Goal: Task Accomplishment & Management: Manage account settings

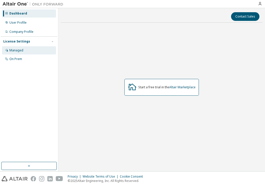
click at [27, 50] on div "Managed" at bounding box center [29, 50] width 54 height 8
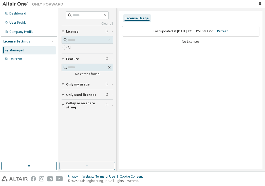
click at [92, 87] on button "Only my usage" at bounding box center [88, 84] width 52 height 11
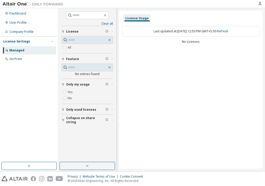
click at [67, 106] on button "Only used licenses" at bounding box center [88, 109] width 52 height 11
click at [72, 133] on span "Collapse on share string" at bounding box center [85, 134] width 39 height 8
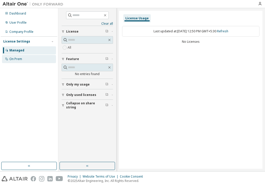
click at [31, 58] on div "On Prem" at bounding box center [29, 59] width 54 height 8
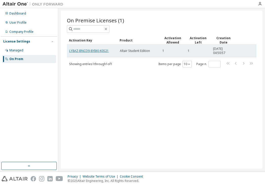
click at [94, 52] on link "LY8AZ-BNCD9-8YBKJ-K0S21" at bounding box center [89, 50] width 40 height 4
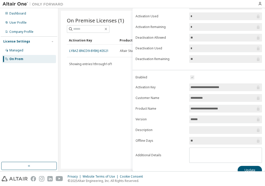
scroll to position [48, 0]
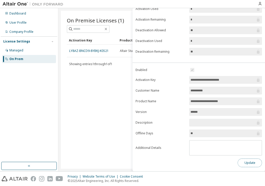
click at [248, 161] on button "Update" at bounding box center [250, 162] width 24 height 9
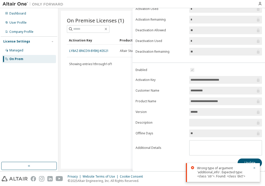
scroll to position [0, 0]
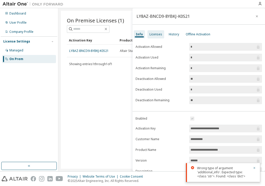
click at [155, 35] on div "Licenses" at bounding box center [156, 34] width 13 height 4
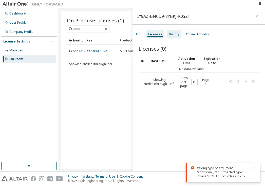
click at [176, 33] on div "History" at bounding box center [174, 34] width 10 height 4
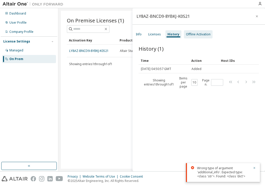
click at [198, 33] on div "Offline Activation" at bounding box center [198, 34] width 25 height 4
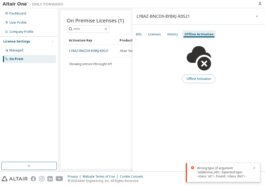
click at [201, 79] on button "Offline Activation" at bounding box center [198, 78] width 33 height 9
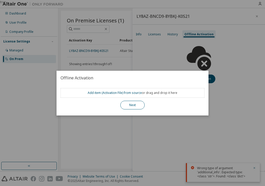
click at [134, 104] on button "Next" at bounding box center [133, 104] width 24 height 9
click at [120, 30] on div "true" at bounding box center [132, 93] width 265 height 186
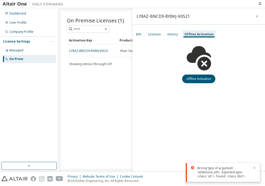
click at [260, 15] on button "button" at bounding box center [257, 16] width 8 height 8
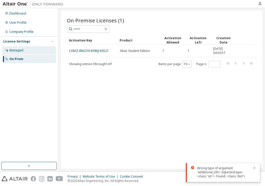
click at [34, 53] on div "Managed" at bounding box center [29, 50] width 54 height 8
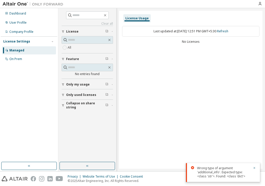
click at [202, 28] on div "Last updated at: Wed 2025-09-10 12:51 PM GMT+5:30 Refresh" at bounding box center [191, 31] width 138 height 11
click at [31, 35] on div "Company Profile" at bounding box center [29, 32] width 54 height 8
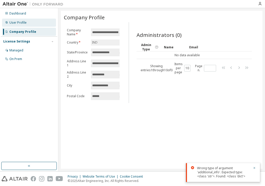
click at [30, 23] on div "User Profile" at bounding box center [29, 23] width 54 height 8
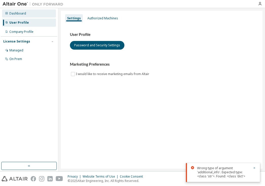
click at [43, 13] on div "Dashboard" at bounding box center [29, 13] width 54 height 8
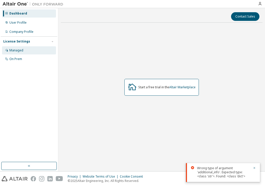
click at [30, 51] on div "Managed" at bounding box center [29, 50] width 54 height 8
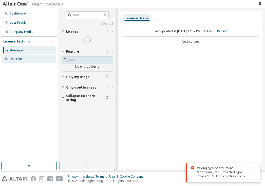
click at [32, 58] on div "On Prem" at bounding box center [29, 59] width 54 height 8
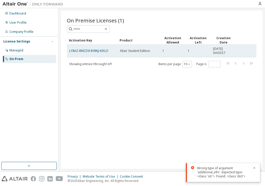
click at [167, 47] on td "1" at bounding box center [172, 50] width 25 height 13
drag, startPoint x: 129, startPoint y: 54, endPoint x: 107, endPoint y: 51, distance: 22.3
click at [107, 51] on tr "LY8AZ-BNCD9-8YBKJ-K0S21 Altair Student Edition 1 1 2025-09-10 04:50:57" at bounding box center [162, 50] width 190 height 13
click at [107, 51] on link "LY8AZ-BNCD9-8YBKJ-K0S21" at bounding box center [89, 50] width 40 height 4
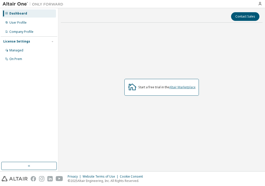
click at [177, 87] on link "Altair Marketplace" at bounding box center [183, 87] width 26 height 4
click at [15, 50] on div "Managed" at bounding box center [16, 50] width 14 height 4
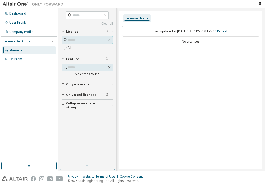
click at [83, 37] on span at bounding box center [88, 40] width 52 height 8
click at [40, 56] on div "On Prem" at bounding box center [29, 59] width 54 height 8
